Goal: Task Accomplishment & Management: Use online tool/utility

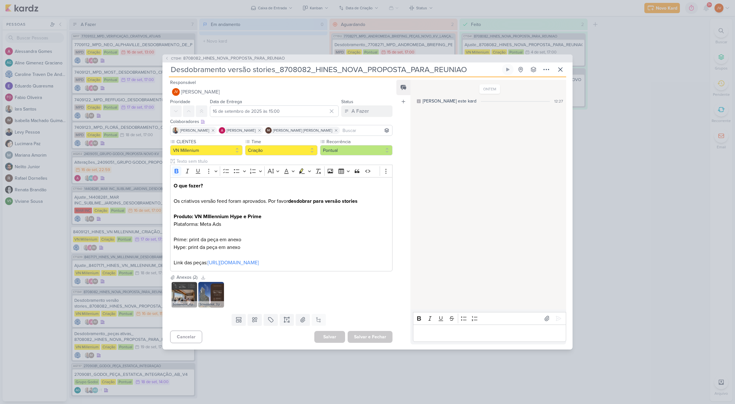
click at [210, 71] on input "Desdobramento versão stories_8708082_HINES_NOVA_PROPOSTA_PARA_REUNIAO" at bounding box center [335, 70] width 332 height 12
drag, startPoint x: 172, startPoint y: 69, endPoint x: 428, endPoint y: 71, distance: 255.5
click at [436, 73] on input "Desdobramento versão stories_8708082_HINES_NOVA_PROPOSTA_PARA_REUNIAO" at bounding box center [335, 70] width 332 height 12
click at [295, 67] on input "Desdobramento versão stories_8708082_HINES_NOVA_PROPOSTA_PARA_REUNIAO" at bounding box center [335, 70] width 332 height 12
drag, startPoint x: 280, startPoint y: 70, endPoint x: 441, endPoint y: 68, distance: 160.9
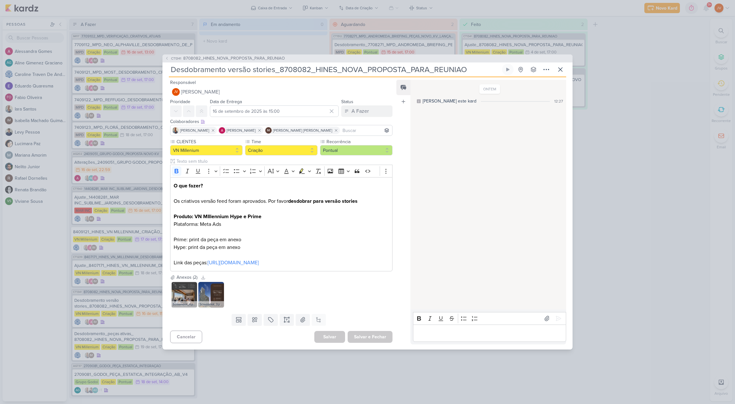
click at [465, 70] on input "Desdobramento versão stories_8708082_HINES_NOVA_PROPOSTA_PARA_REUNIAO" at bounding box center [335, 70] width 332 height 12
drag, startPoint x: 356, startPoint y: 72, endPoint x: 364, endPoint y: 72, distance: 8.0
click at [356, 72] on input "Desdobramento versão stories_8708082_HINES_NOVA_PROPOSTA_PARA_REUNIAO" at bounding box center [335, 70] width 332 height 12
drag, startPoint x: 465, startPoint y: 71, endPoint x: 278, endPoint y: 68, distance: 186.9
click at [278, 68] on input "Desdobramento versão stories_8708082_HINES_NOVA_PROPOSTA_PARA_REUNIAO" at bounding box center [335, 70] width 332 height 12
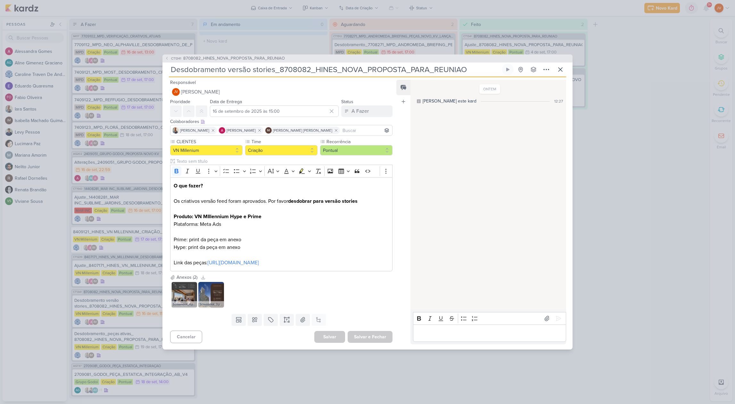
click at [421, 334] on p "Editor editing area: main" at bounding box center [489, 334] width 147 height 8
click at [416, 327] on div "https://drive.google.com/drive/folders/1rgjp2UHkxFZ6Jf_bLWR0VTppJ7W9EIu-?usp=sh…" at bounding box center [489, 334] width 153 height 18
click at [557, 315] on icon at bounding box center [559, 318] width 6 height 6
click at [353, 111] on div "A Fazer" at bounding box center [360, 111] width 17 height 8
click at [352, 147] on div "Aguardando" at bounding box center [359, 147] width 24 height 7
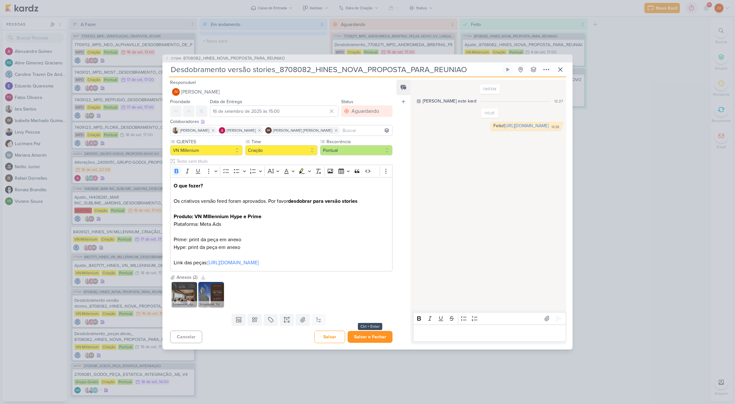
click at [370, 338] on button "Salvar e Fechar" at bounding box center [370, 337] width 45 height 12
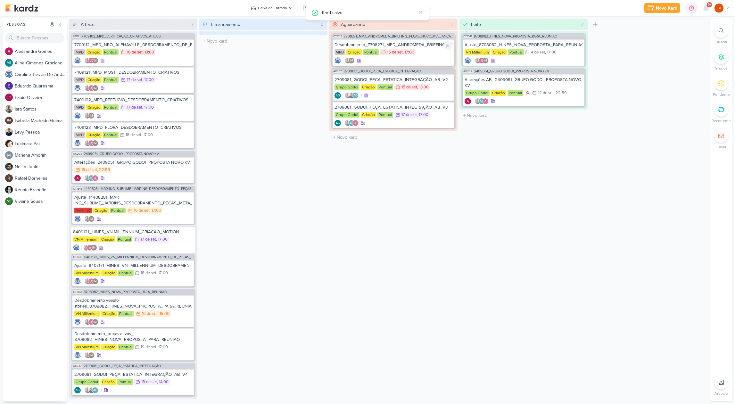
click at [430, 47] on div "Desdobramento_7708271_MPD_ANDROMEDA_BRIEFING_PEÇAS_NOVO_KV_LANÇAMENTO" at bounding box center [394, 45] width 118 height 6
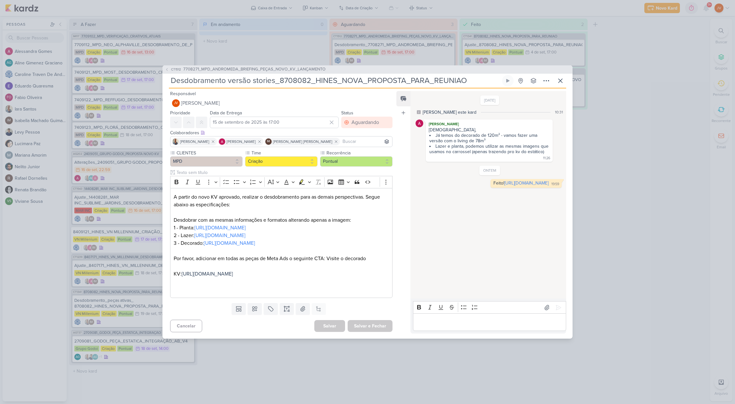
type input "Desdobramento_7708271_MPD_ANDROMEDA_BRIEFING_PEÇAS_NOVO_KV_LANÇAMENTO"
click at [668, 212] on div "CT1512 7708271_MPD_ANDROMEDA_BRIEFING_PEÇAS_NOVO_KV_LANÇAMENTO Desdobramento_77…" at bounding box center [367, 202] width 735 height 404
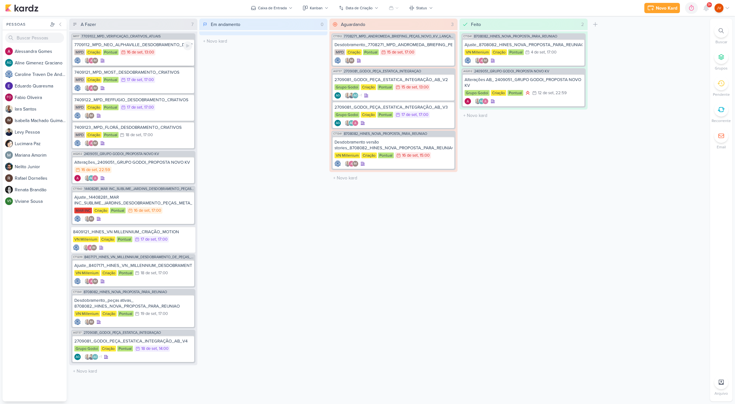
click at [163, 45] on div "7709112_MPD_NEO_ALPHAVILLE_DESDOBRAMENTO_DE_PEÇAS" at bounding box center [133, 45] width 118 height 6
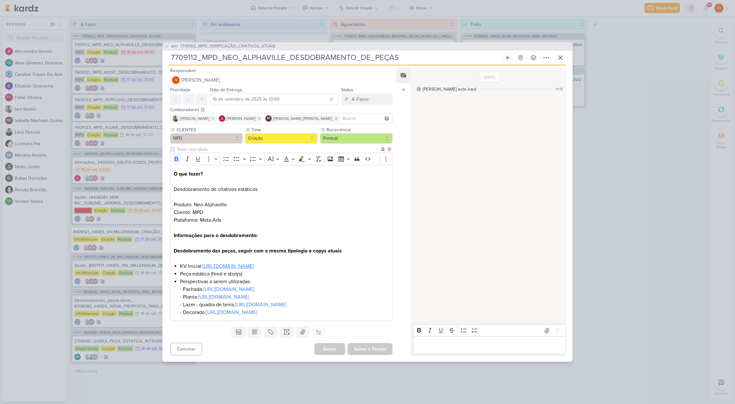
click at [254, 263] on link "https://drive.google.com/drive/folders/1BjvjZSQwYiN_PtE2PBMpt79S7SzpTVmg" at bounding box center [228, 266] width 51 height 6
click at [561, 54] on icon at bounding box center [561, 58] width 8 height 8
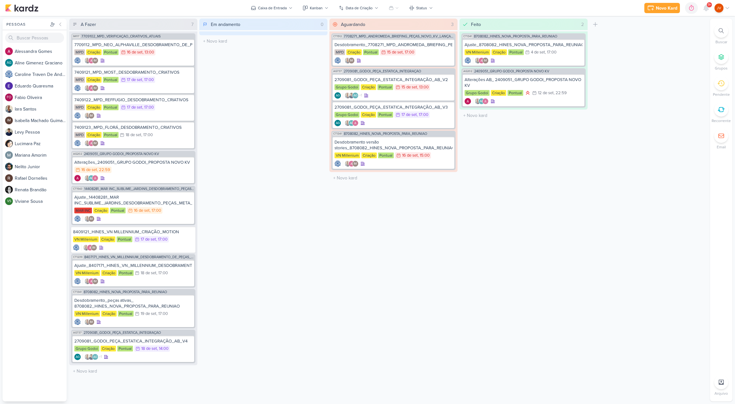
click at [520, 174] on div "Feito 2 Mover Para Esquerda Mover Para Direita Deletar CT1341 8708082_HINES_NOV…" at bounding box center [524, 210] width 128 height 383
click at [165, 47] on div "7709112_MPD_NEO_ALPHAVILLE_DESDOBRAMENTO_DE_PEÇAS" at bounding box center [133, 45] width 118 height 6
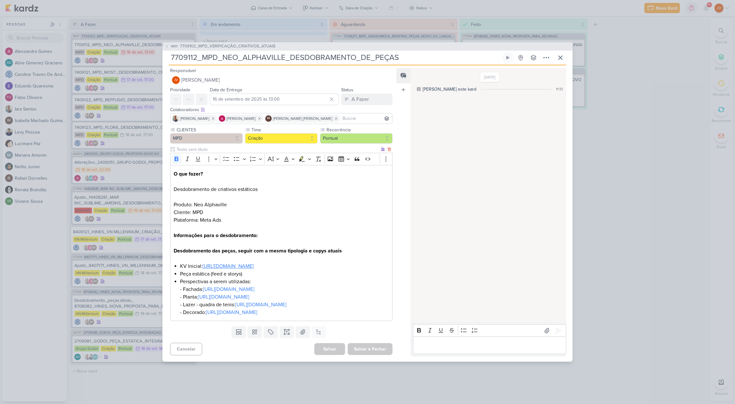
click at [254, 263] on link "https://drive.google.com/drive/folders/1BjvjZSQwYiN_PtE2PBMpt79S7SzpTVmg" at bounding box center [228, 266] width 51 height 6
click at [239, 263] on link "https://drive.google.com/drive/folders/1BjvjZSQwYiN_PtE2PBMpt79S7SzpTVmg" at bounding box center [228, 266] width 51 height 6
click at [679, 240] on div "IM117 7709102_MPD_VERIFICAÇÃO_CRIATIVOS_ATUAIS 7709112_MPD_NEO_ALPHAVILLE_DESDO…" at bounding box center [367, 202] width 735 height 404
